Goal: Transaction & Acquisition: Obtain resource

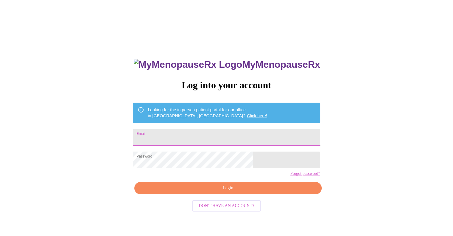
click at [203, 139] on input "Email" at bounding box center [226, 137] width 187 height 17
type input "[EMAIL_ADDRESS][DOMAIN_NAME]"
click at [203, 192] on span "Login" at bounding box center [228, 187] width 174 height 7
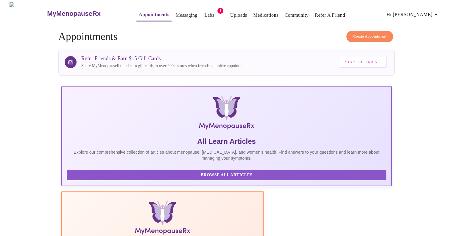
click at [205, 13] on link "Labs" at bounding box center [210, 15] width 10 height 8
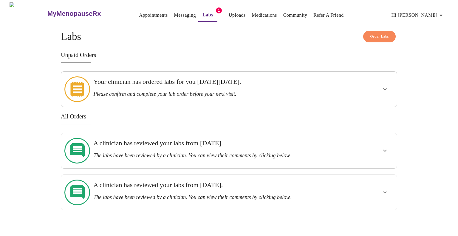
click at [177, 91] on h3 "Please confirm and complete your lab order before your next visit." at bounding box center [212, 94] width 239 height 6
click at [385, 86] on icon "show more" at bounding box center [384, 89] width 7 height 7
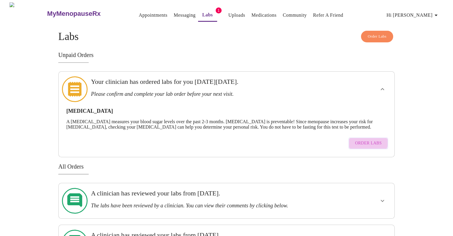
click at [360, 141] on span "Order Labs" at bounding box center [368, 143] width 27 height 7
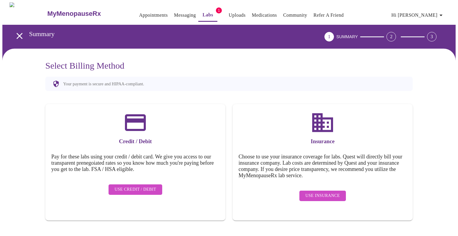
click at [315, 192] on span "Use Insurance" at bounding box center [322, 195] width 34 height 7
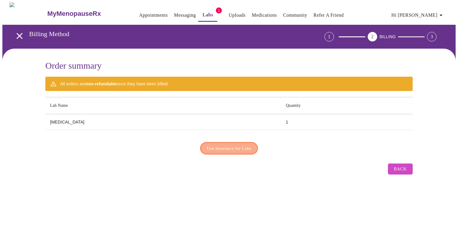
click at [234, 148] on span "Use Insurance for Labs" at bounding box center [229, 148] width 44 height 8
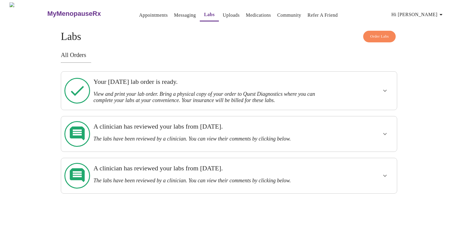
click at [265, 91] on h3 "View and print your lab order. Bring a physical copy of your order to Quest Dia…" at bounding box center [212, 97] width 239 height 13
click at [382, 87] on icon "show more" at bounding box center [384, 90] width 7 height 7
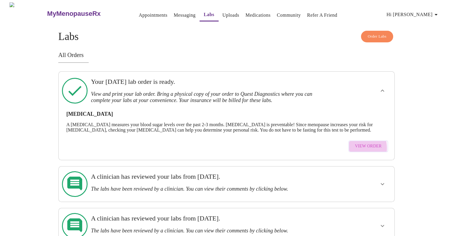
click at [354, 152] on button "View Order" at bounding box center [369, 146] width 40 height 12
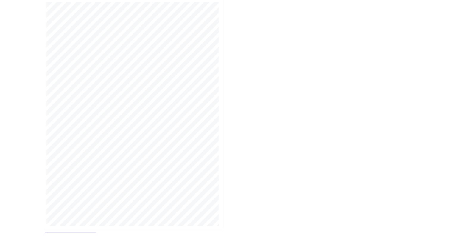
scroll to position [109, 0]
click at [83, 98] on span "NPI: [US_HEALTHCARE_NPI]" at bounding box center [89, 96] width 52 height 4
click at [55, 214] on span "Open Larger PDF" at bounding box center [70, 214] width 38 height 7
